Goal: Task Accomplishment & Management: Complete application form

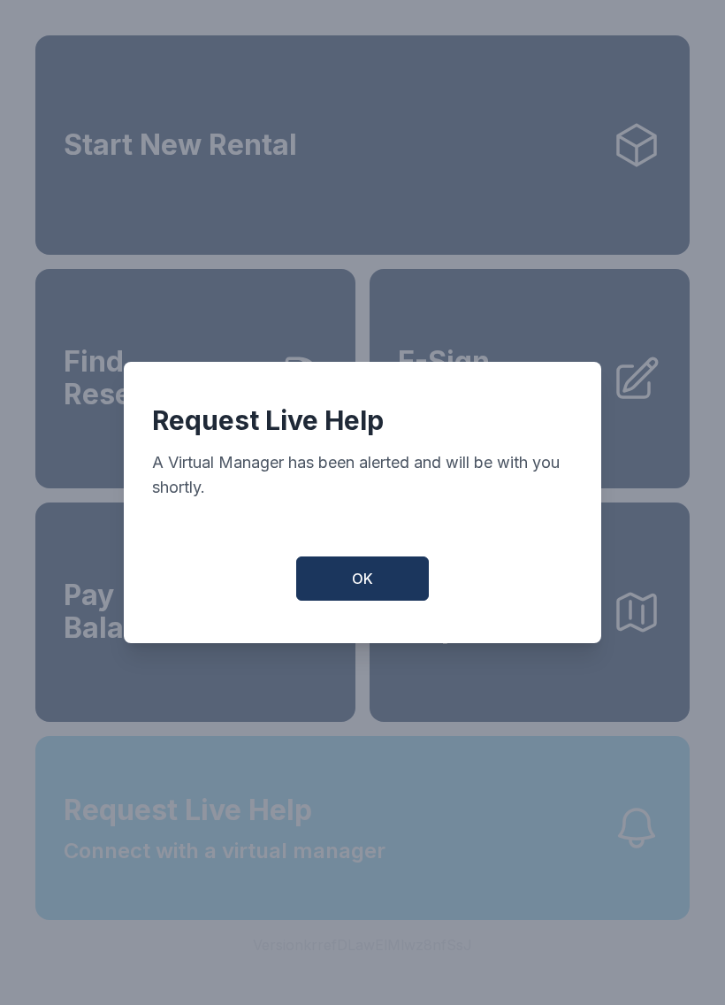
click at [372, 585] on span "OK" at bounding box center [362, 578] width 21 height 21
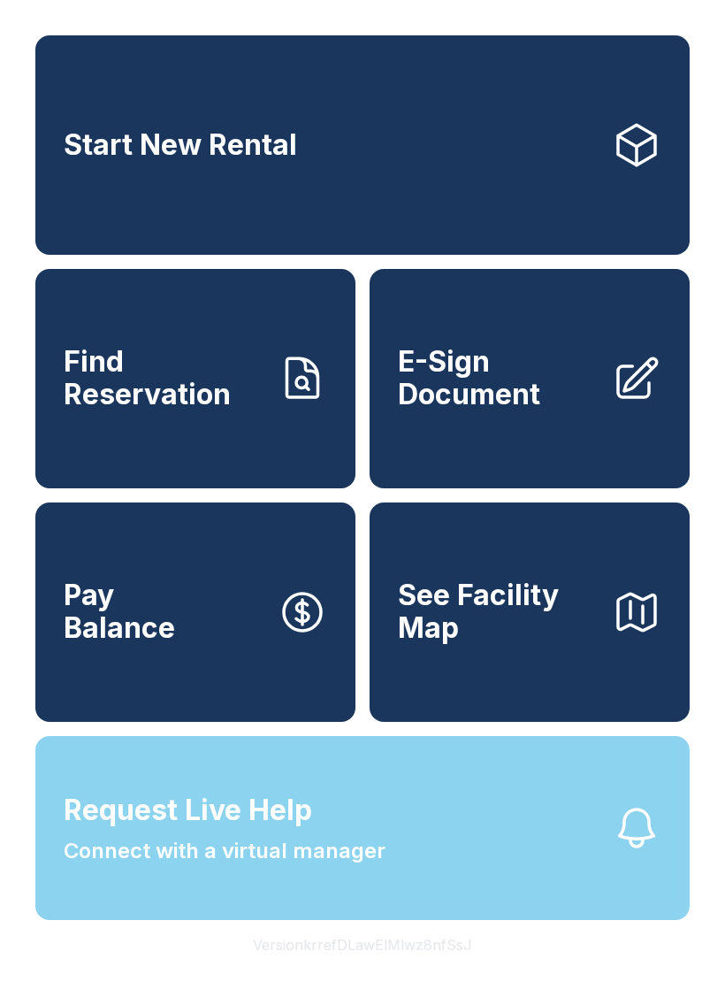
click at [318, 867] on span "Connect with a virtual manager" at bounding box center [225, 851] width 322 height 32
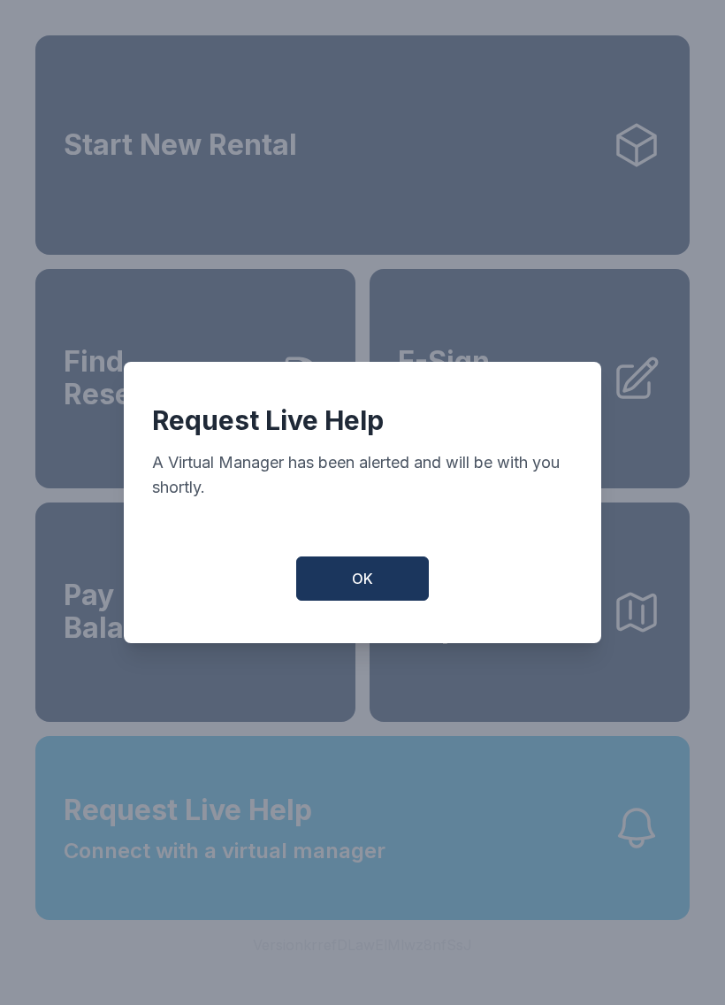
click at [377, 578] on button "OK" at bounding box center [362, 578] width 133 height 44
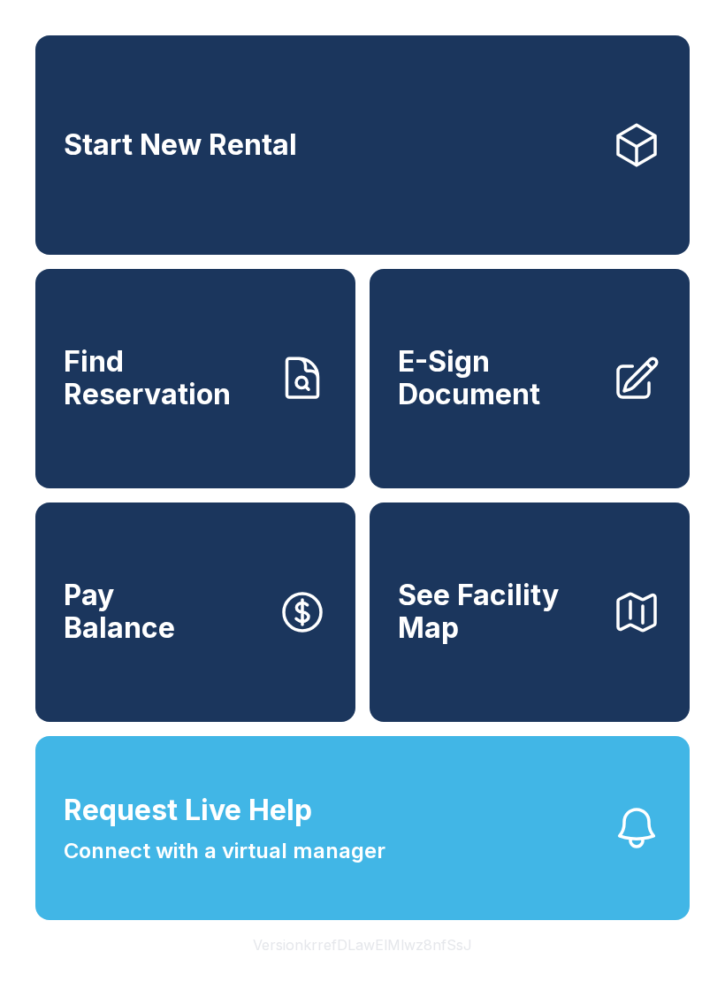
click at [317, 867] on span "Connect with a virtual manager" at bounding box center [225, 851] width 322 height 32
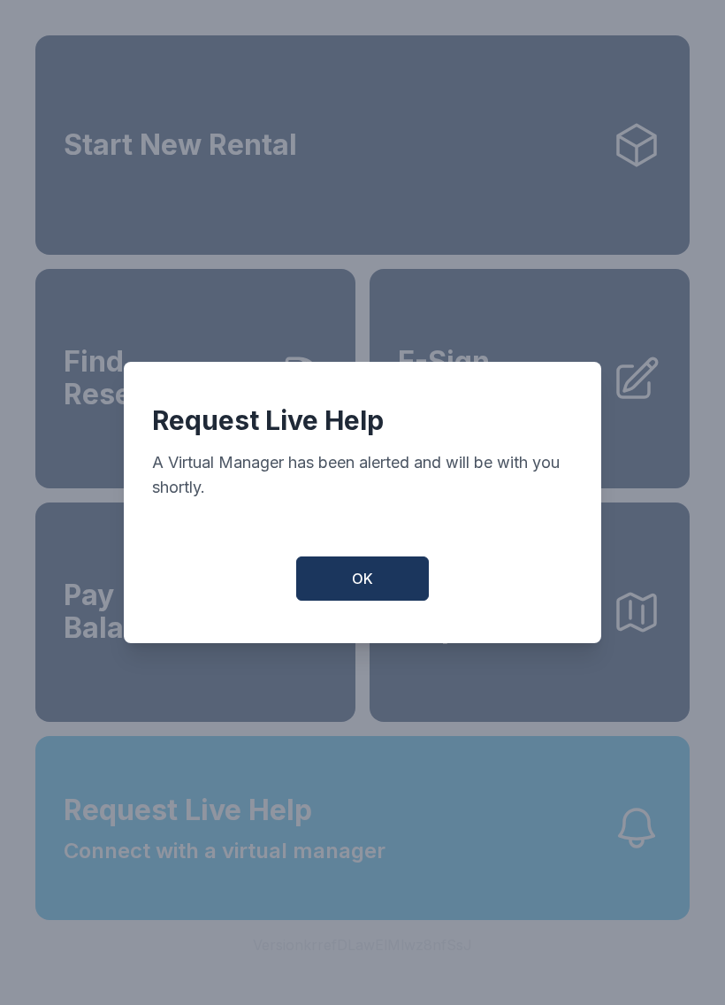
click at [378, 568] on button "OK" at bounding box center [362, 578] width 133 height 44
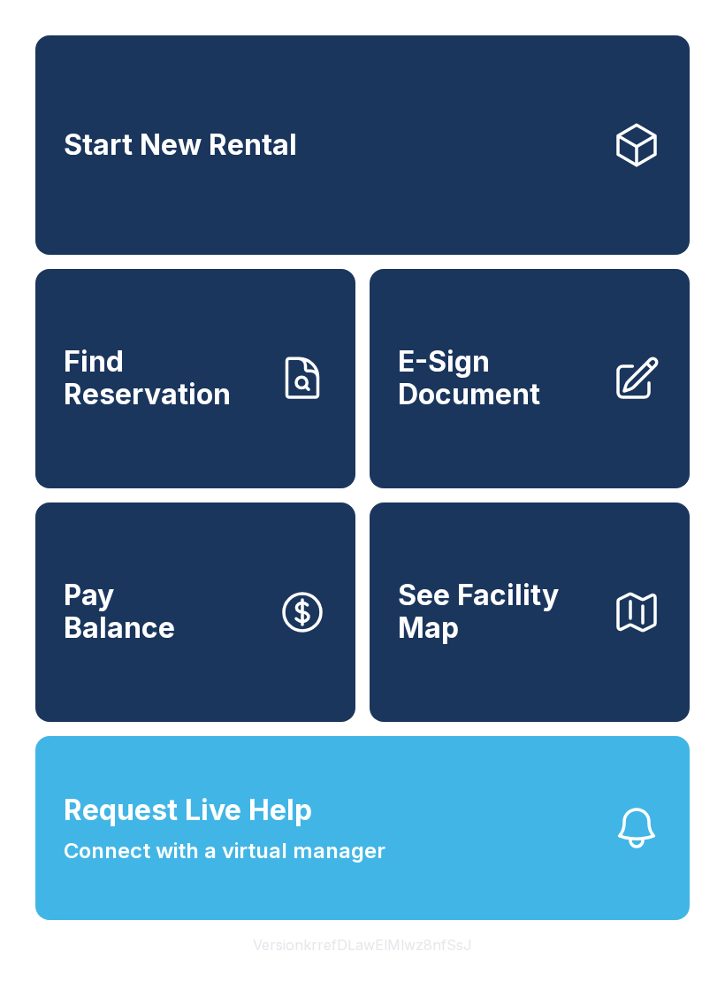
click at [181, 867] on span "Request Live Help Connect with a virtual manager" at bounding box center [225, 828] width 322 height 78
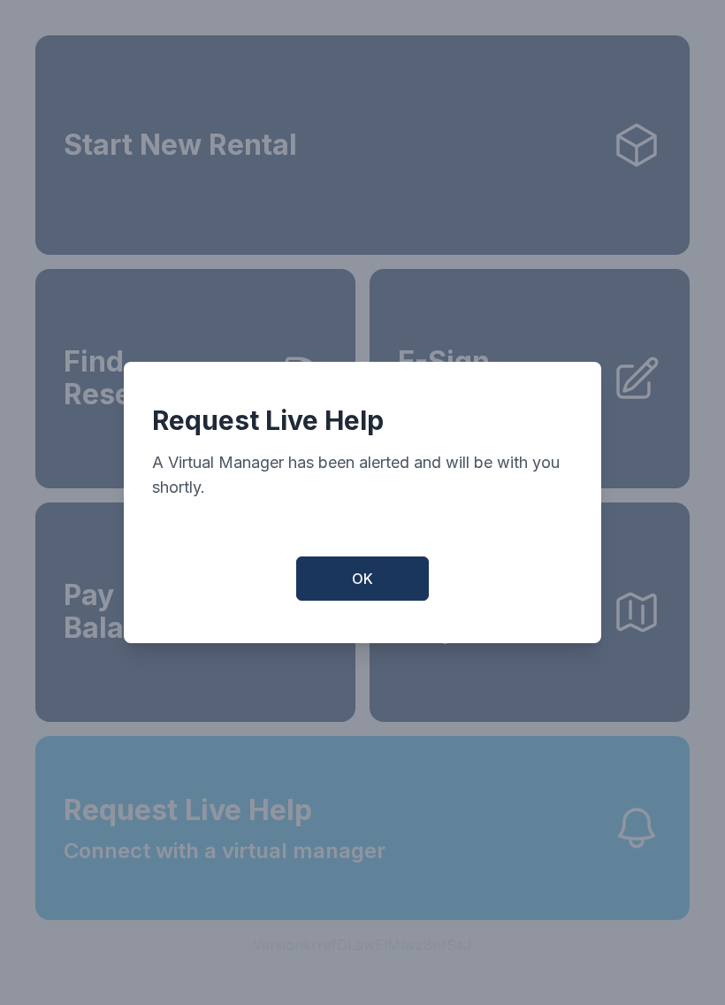
click at [355, 586] on span "OK" at bounding box center [362, 578] width 21 height 21
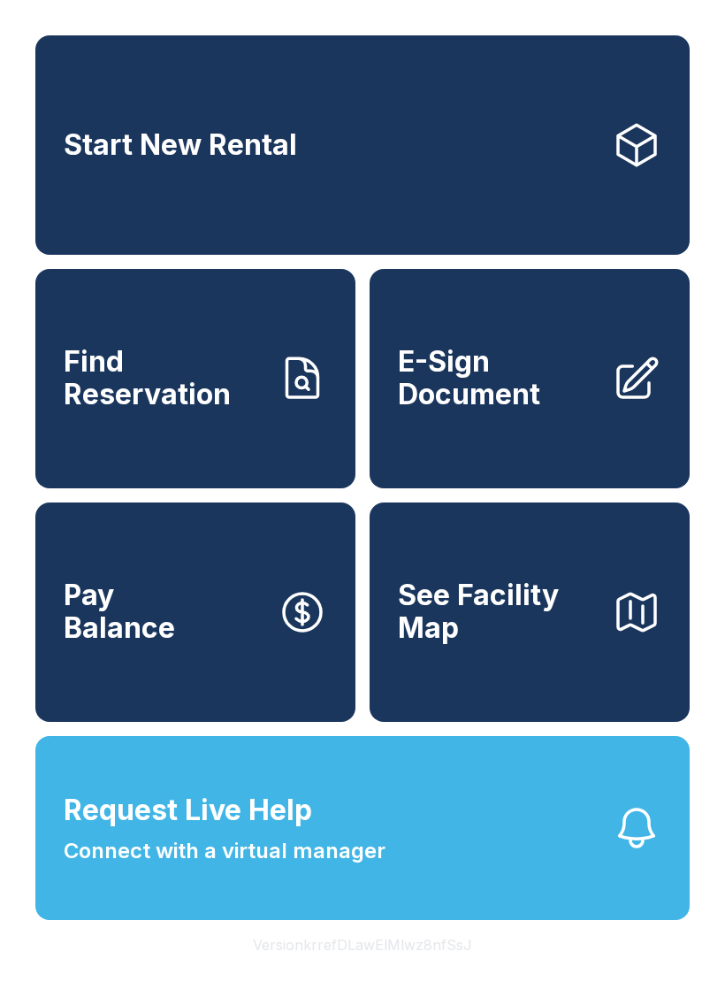
click at [563, 410] on span "E-Sign Document" at bounding box center [498, 378] width 200 height 65
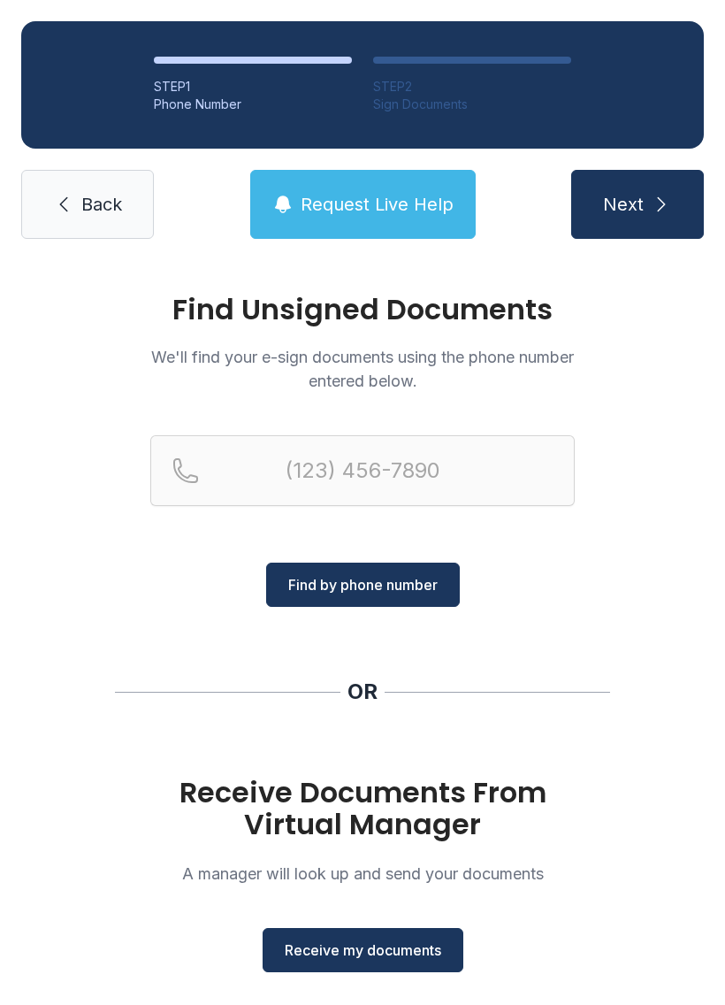
click at [378, 939] on button "Receive my documents" at bounding box center [363, 950] width 201 height 44
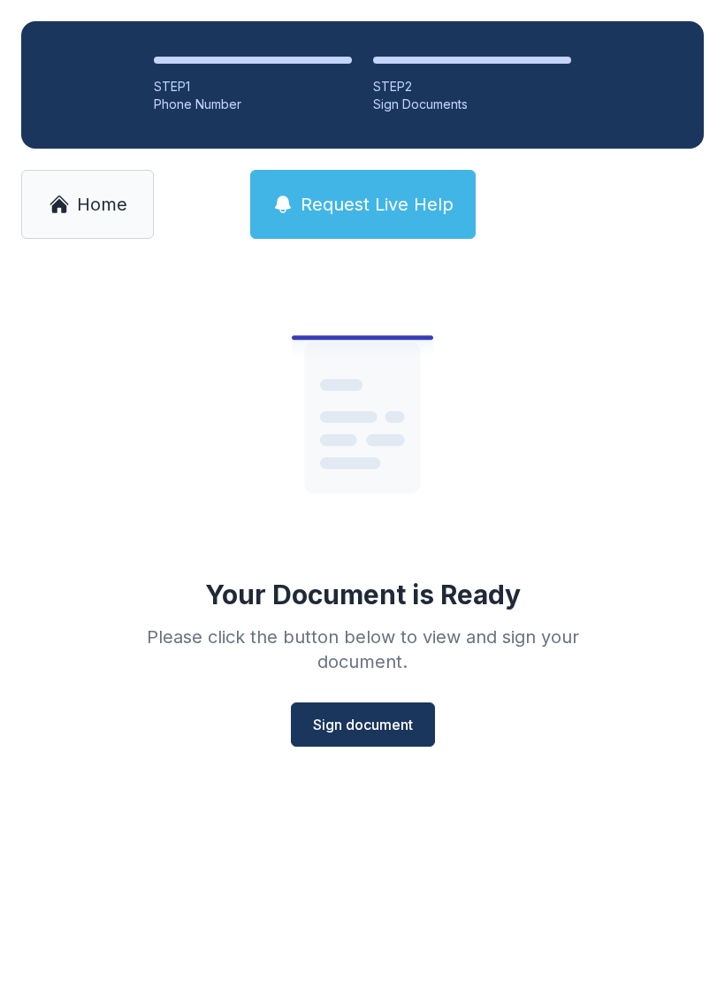
click at [349, 724] on span "Sign document" at bounding box center [363, 724] width 100 height 21
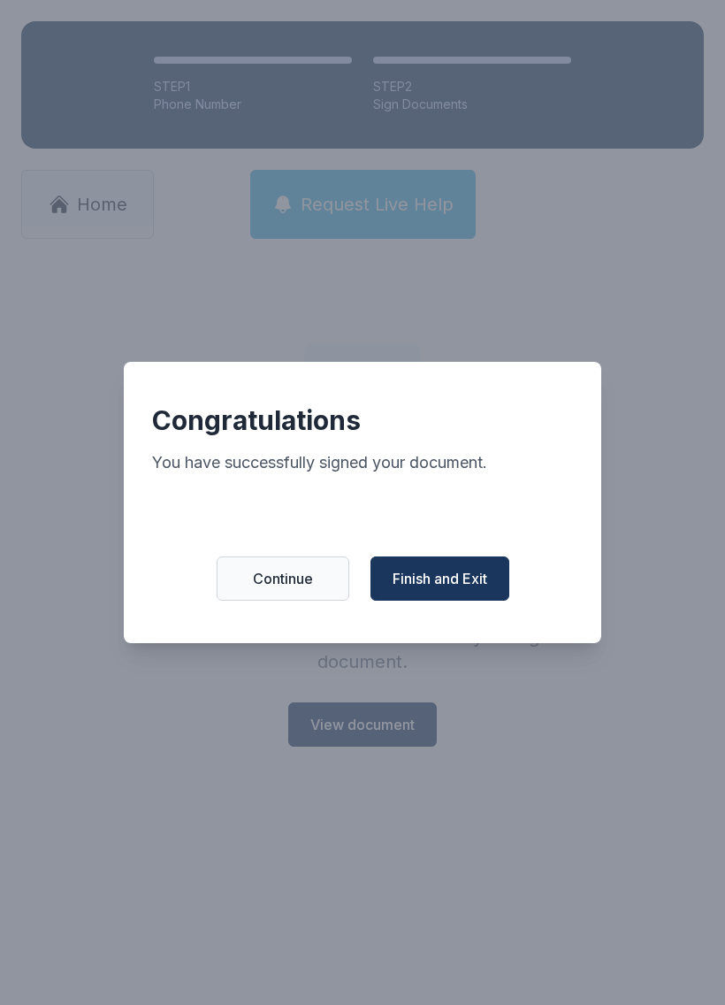
click at [448, 585] on span "Finish and Exit" at bounding box center [440, 578] width 95 height 21
